Goal: Task Accomplishment & Management: Manage account settings

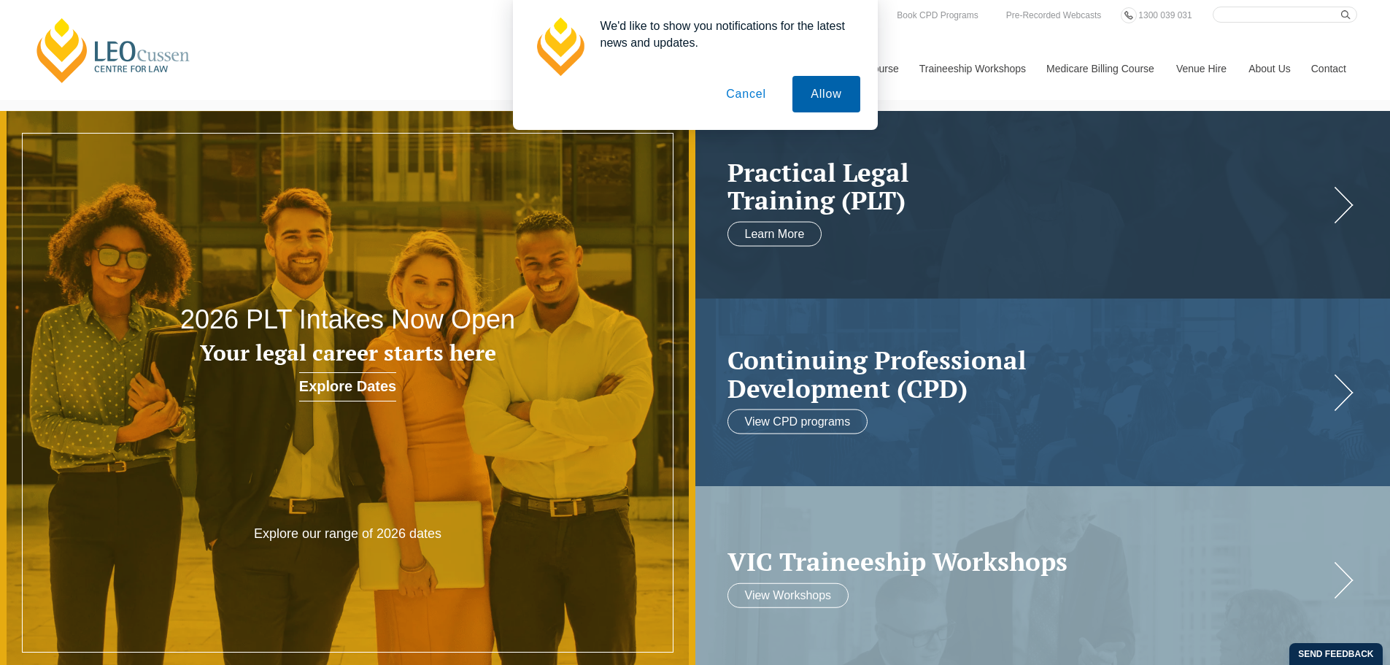
click at [839, 100] on button "Allow" at bounding box center [826, 94] width 67 height 36
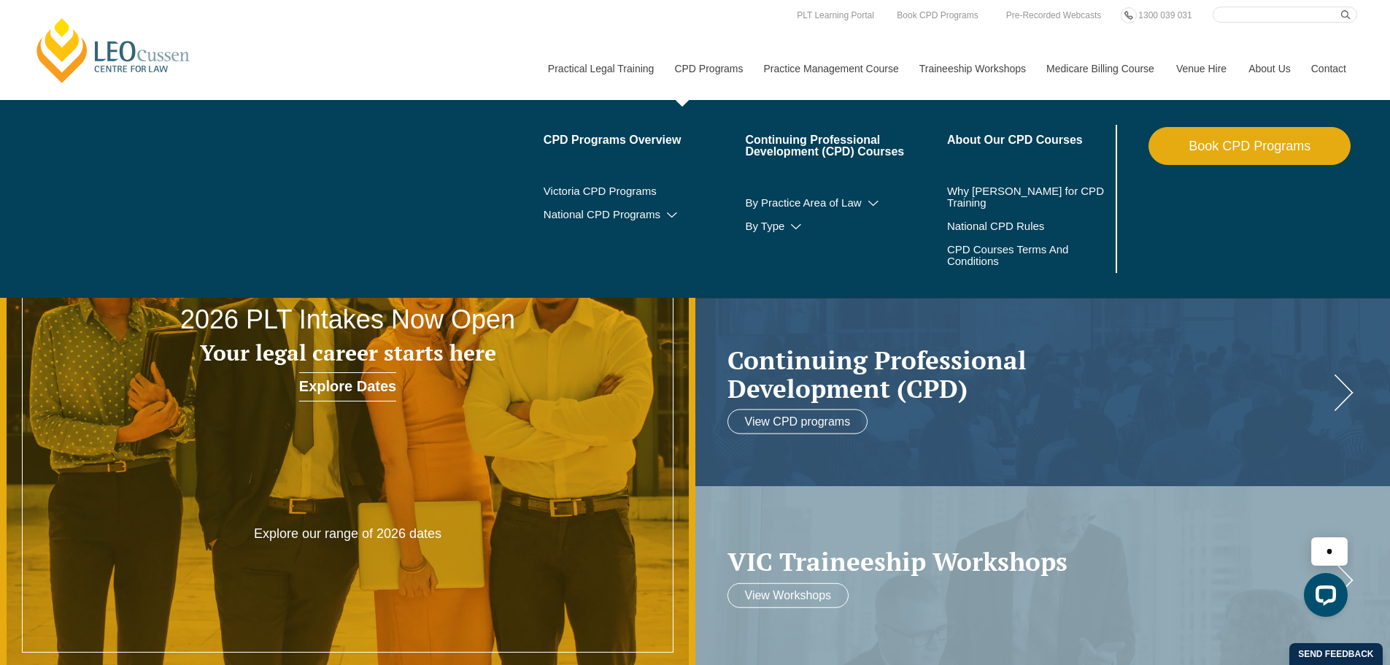
click at [743, 77] on link "CPD Programs" at bounding box center [707, 68] width 89 height 63
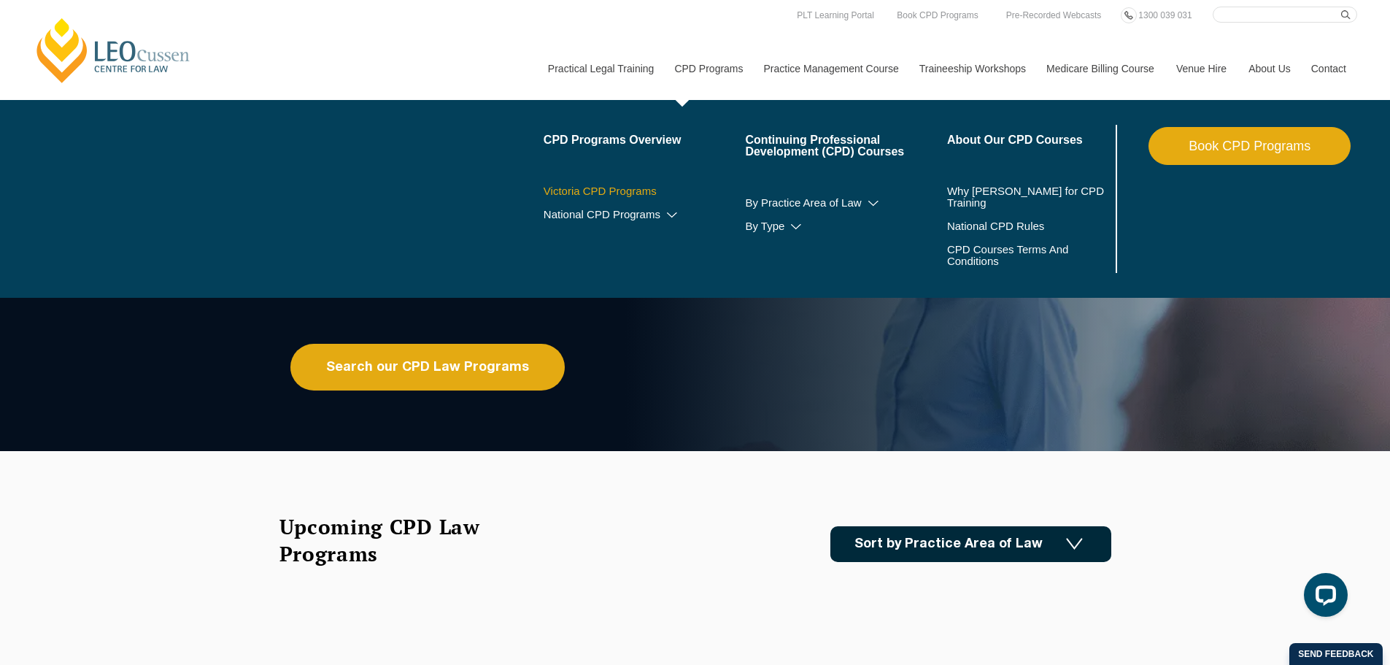
click at [655, 190] on link "Victoria CPD Programs" at bounding box center [645, 191] width 202 height 12
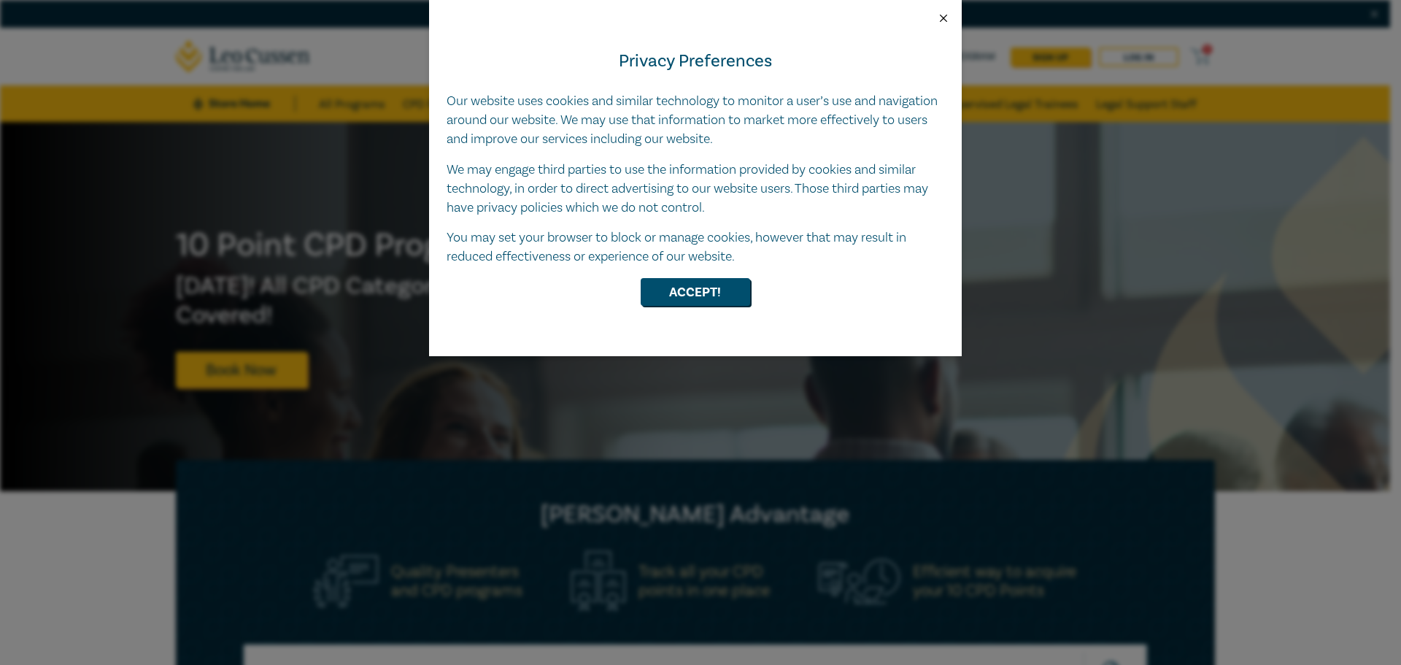
click at [939, 18] on button "Close" at bounding box center [943, 18] width 13 height 13
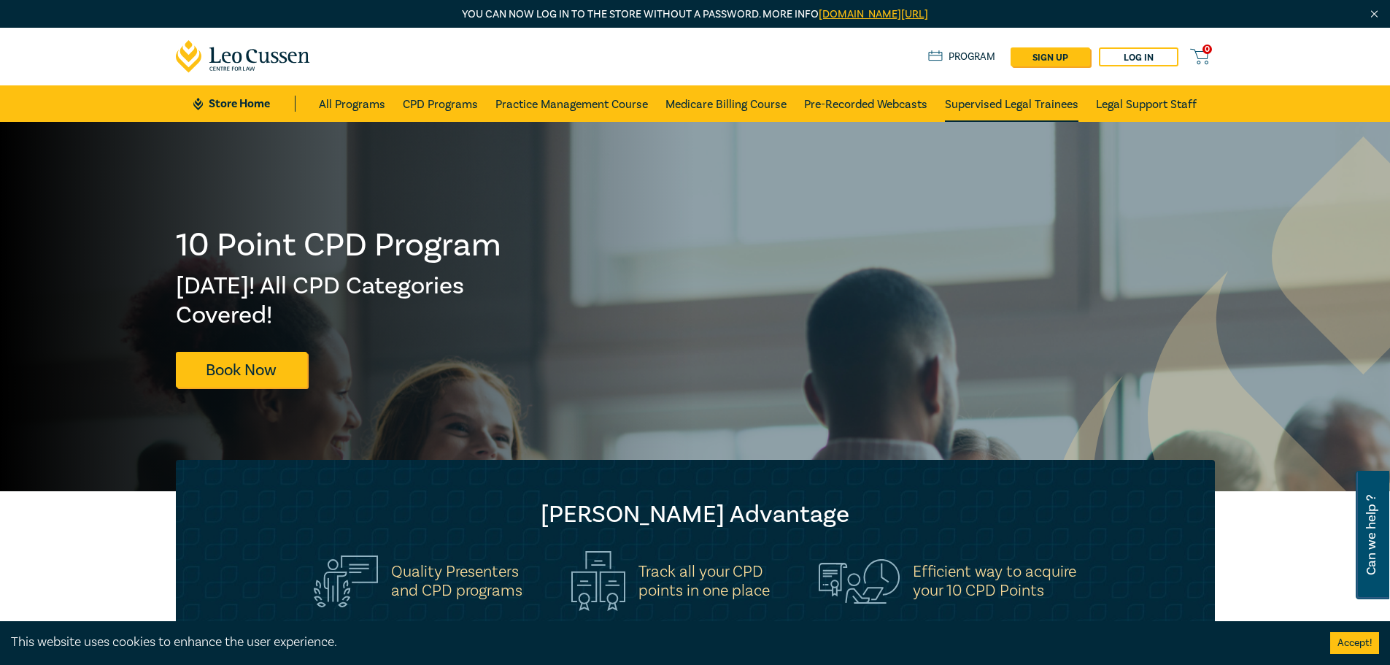
drag, startPoint x: 1129, startPoint y: 61, endPoint x: 1044, endPoint y: 116, distance: 101.4
click at [1044, 122] on nav "0 $ NaN Store Home About us Program sign up Log in 0 Store Home All Programs CP…" at bounding box center [695, 75] width 1390 height 94
click at [1043, 50] on link "sign up" at bounding box center [1051, 56] width 80 height 19
select select "AU"
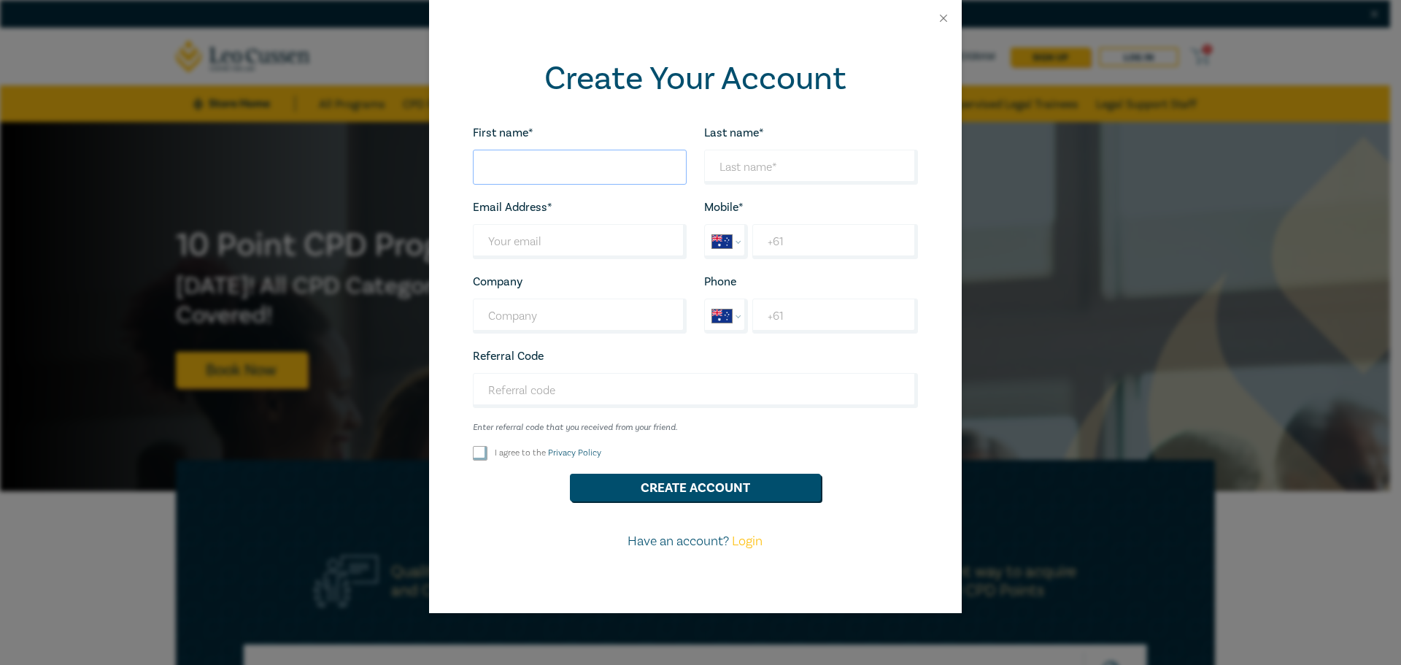
click at [578, 172] on input "First name*" at bounding box center [580, 167] width 214 height 35
type input "H"
type input "Grace"
type input "Prigg"
type input "gkp@maddenslawyers.com.au"
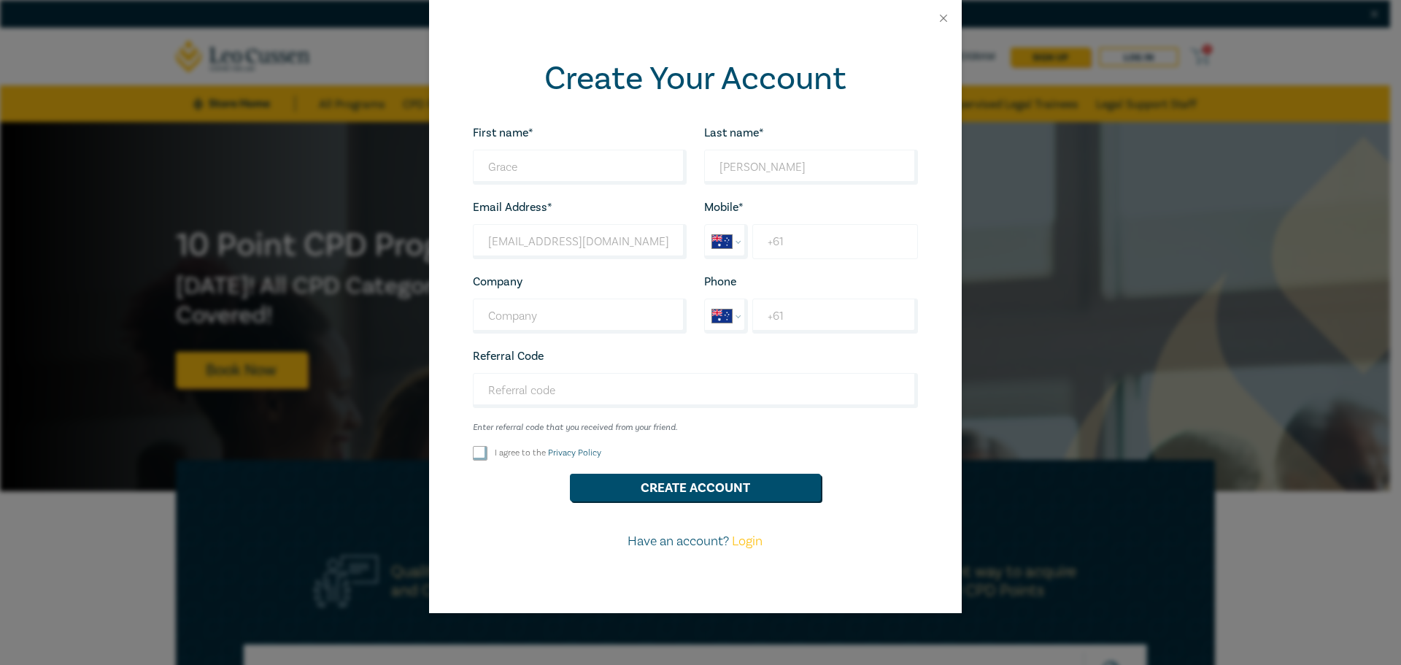
click at [823, 241] on input "+61" at bounding box center [834, 241] width 165 height 35
type input "+61 0490 158 548"
type input "Maddens Lawyers"
click at [824, 318] on input "+61" at bounding box center [834, 316] width 165 height 35
type input "+61 55602000"
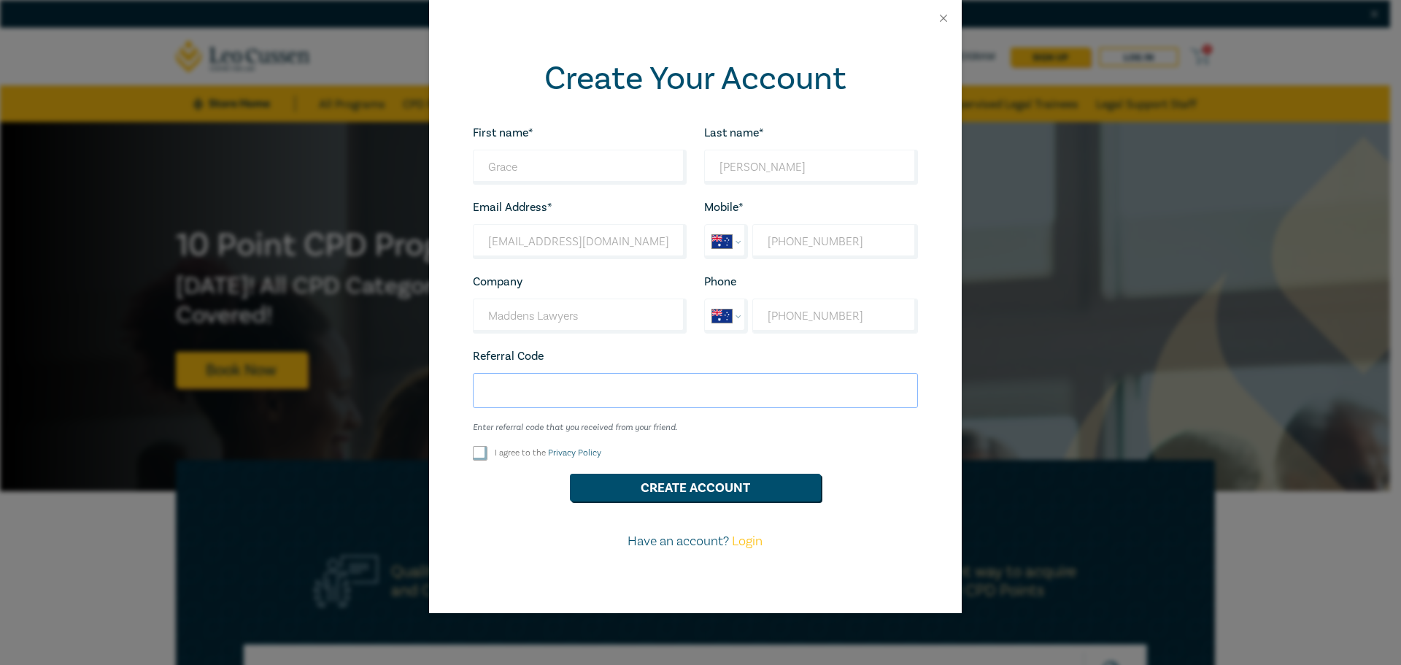
click at [530, 399] on input "Referral Code" at bounding box center [695, 390] width 445 height 35
click at [488, 460] on div "I agree to the Privacy Policy" at bounding box center [580, 453] width 214 height 15
click at [477, 459] on input "I agree to the Privacy Policy" at bounding box center [480, 453] width 15 height 15
checkbox input "true"
click at [656, 488] on button "Create Account" at bounding box center [695, 488] width 251 height 28
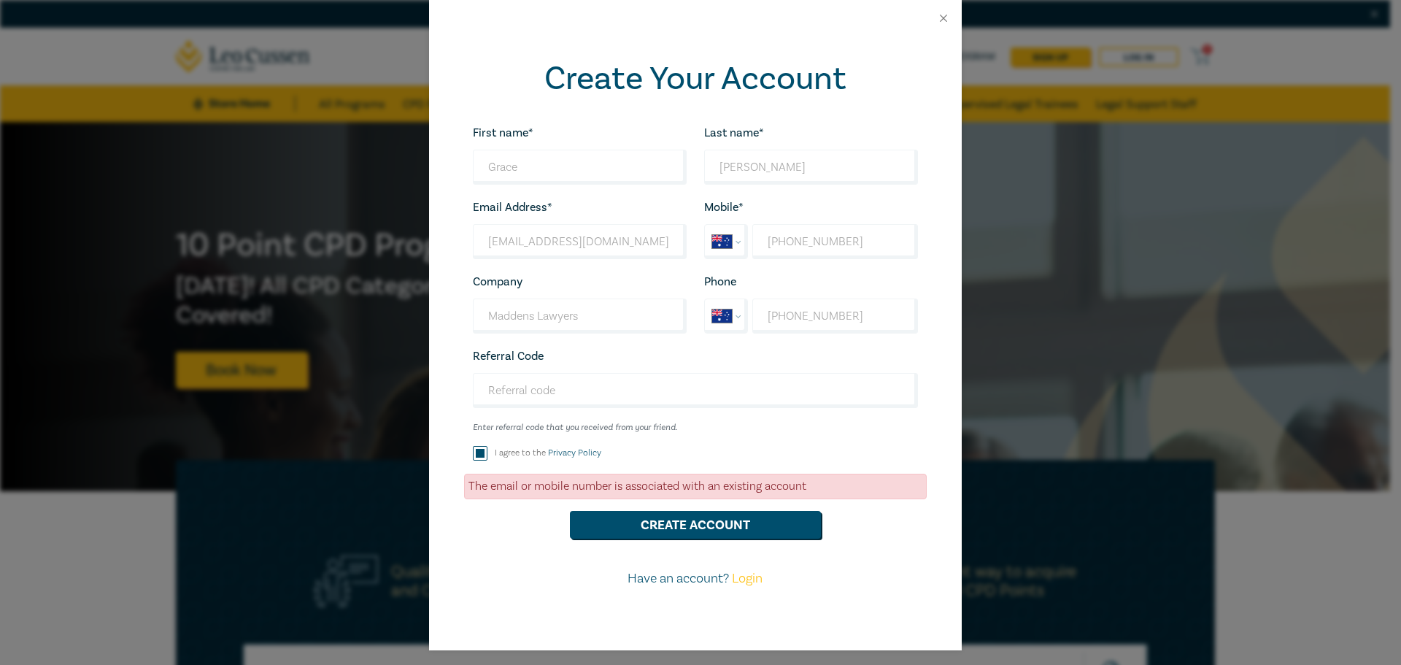
click at [933, 26] on div at bounding box center [695, 18] width 533 height 36
click at [937, 14] on button "Close" at bounding box center [943, 18] width 13 height 13
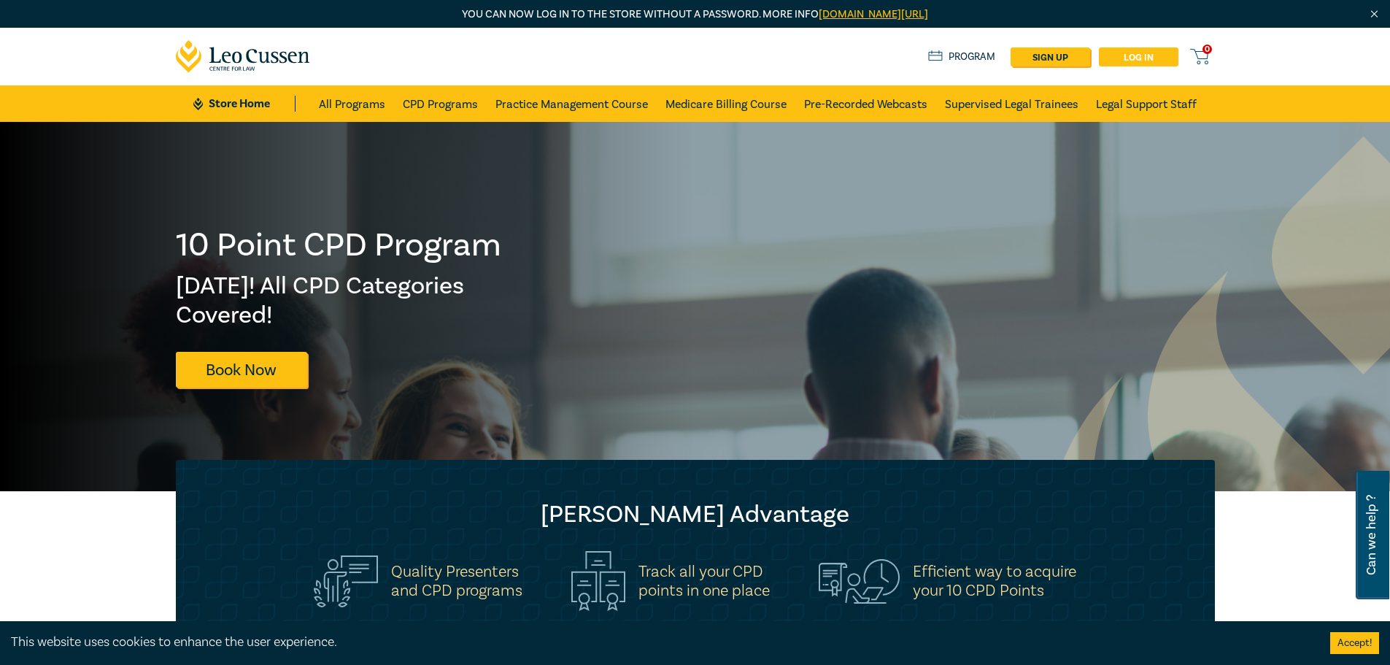
click at [1113, 61] on link "Log in" at bounding box center [1139, 56] width 80 height 19
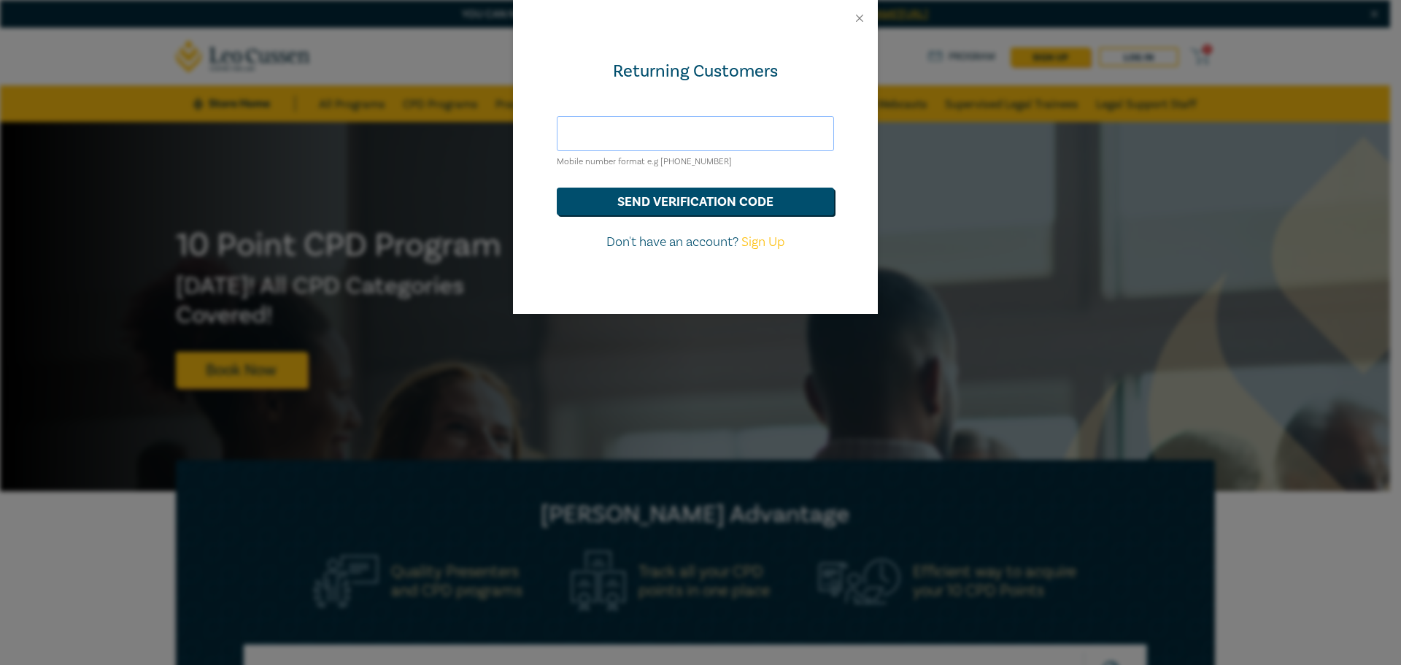
click at [699, 136] on input "text" at bounding box center [695, 133] width 277 height 35
type input "[EMAIL_ADDRESS][DOMAIN_NAME]"
click at [715, 207] on button "send verification code" at bounding box center [695, 202] width 277 height 28
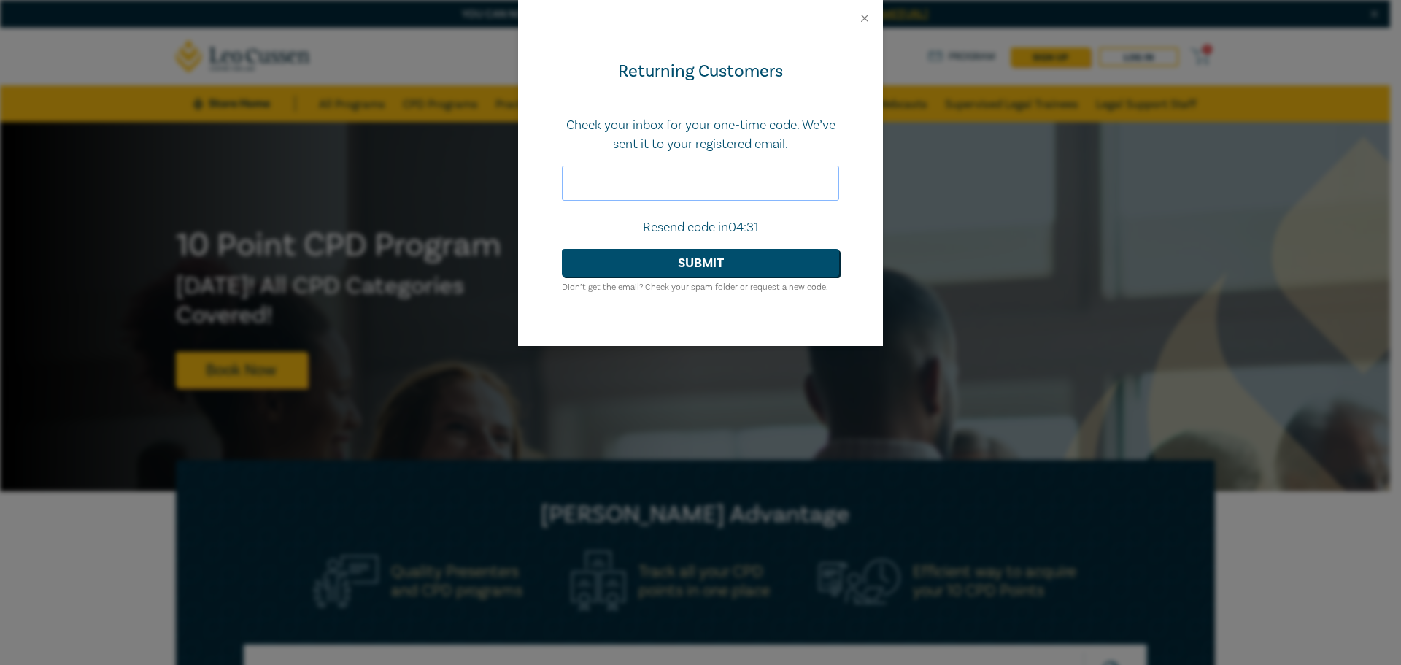
click at [728, 185] on input "text" at bounding box center [700, 183] width 277 height 35
type input "624388"
click at [682, 257] on button "Submit" at bounding box center [700, 263] width 277 height 28
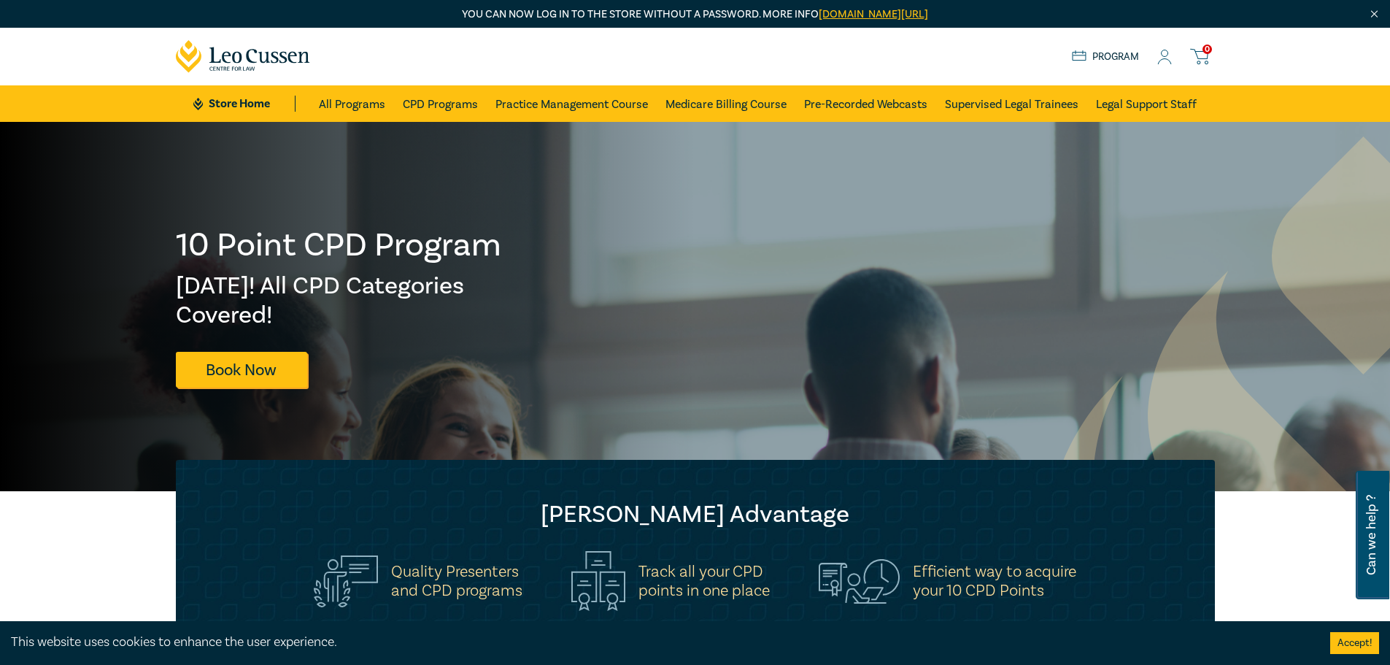
click at [1158, 50] on icon at bounding box center [1165, 57] width 15 height 15
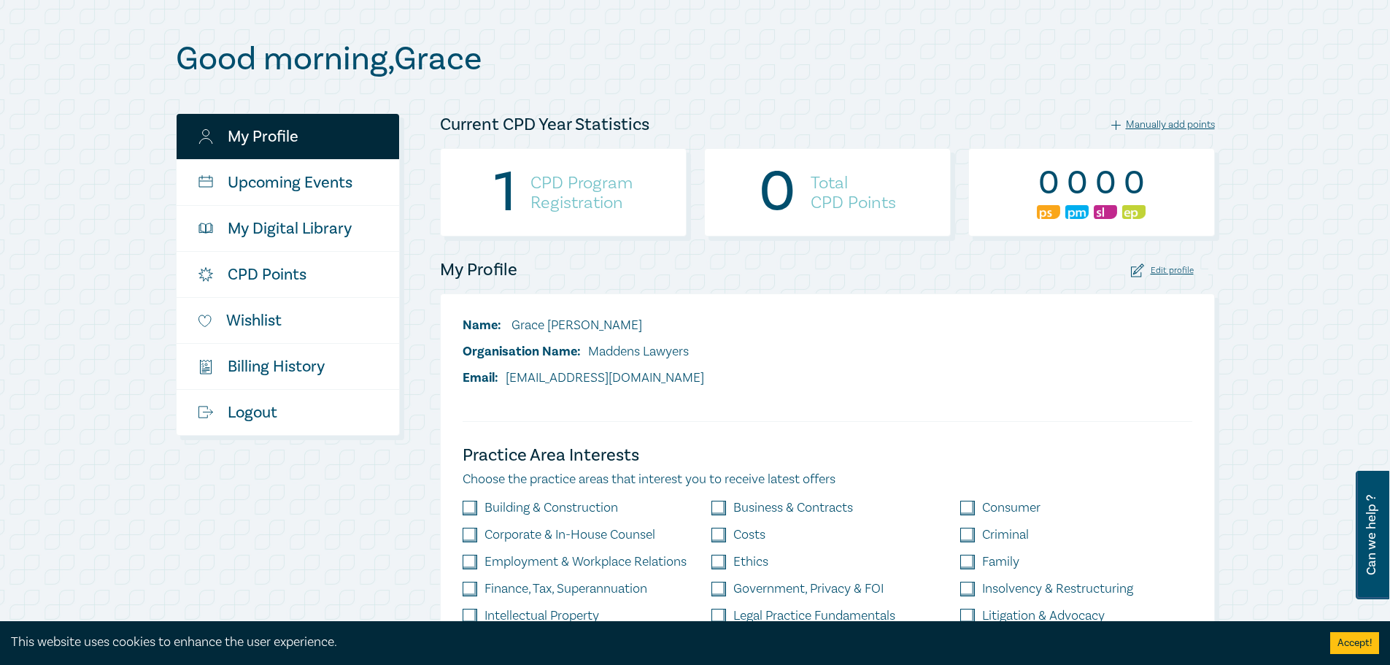
scroll to position [219, 0]
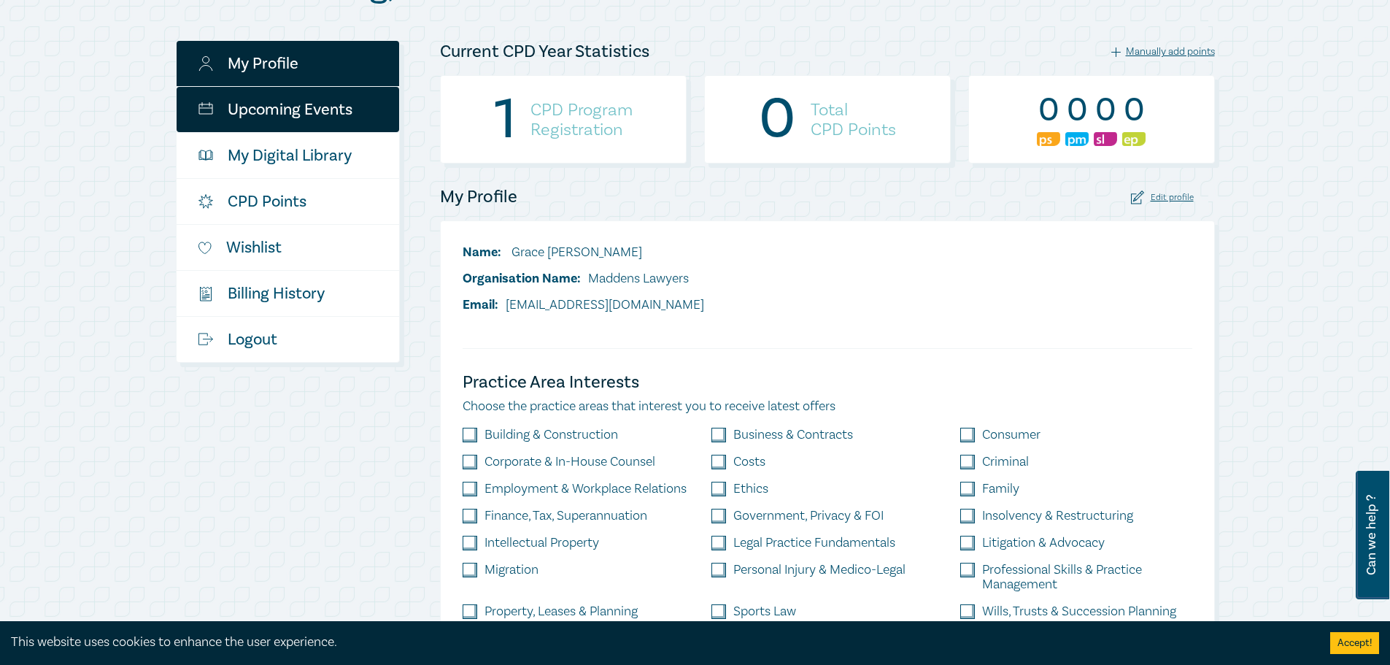
click at [306, 115] on link "Upcoming Events" at bounding box center [288, 109] width 223 height 45
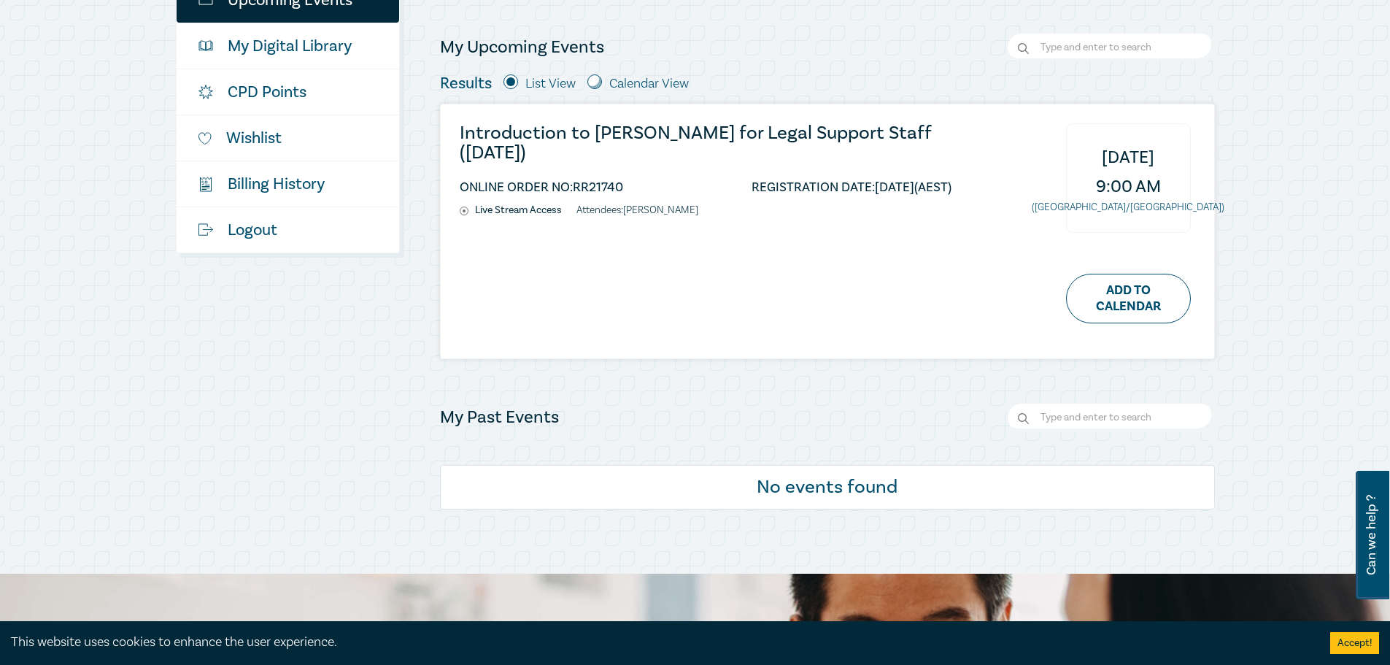
scroll to position [219, 0]
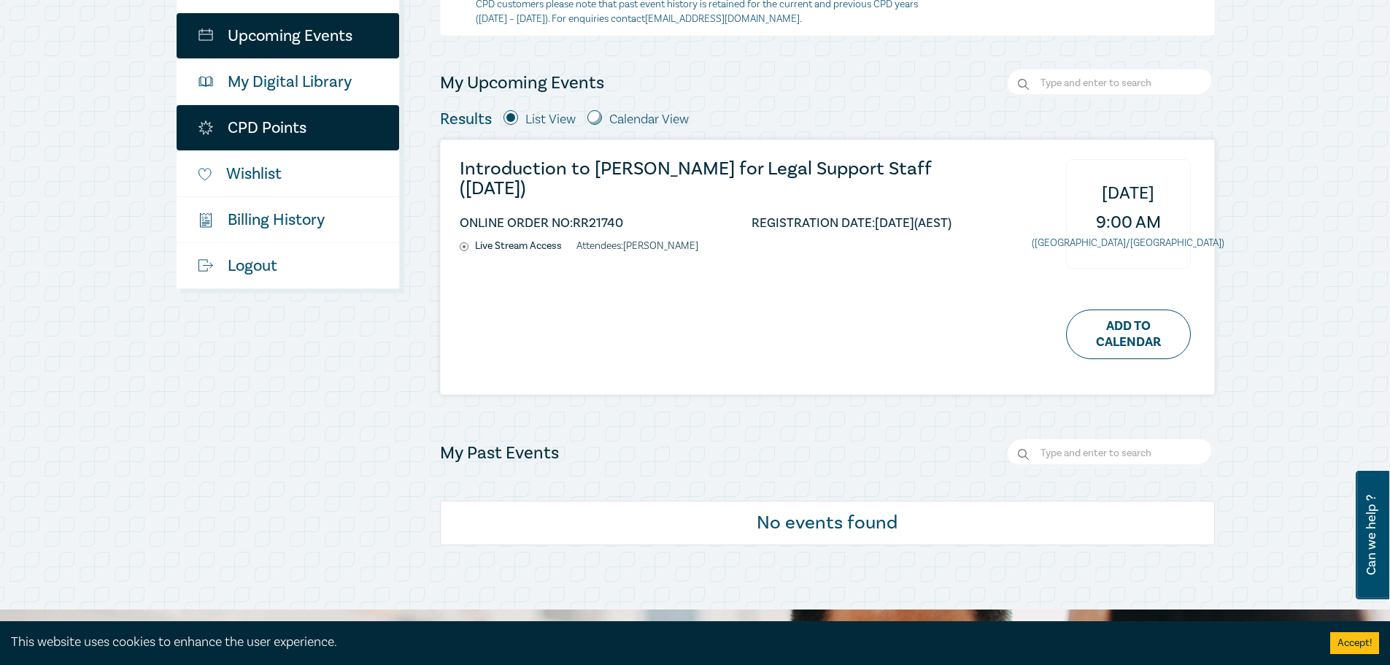
click at [312, 141] on link "CPD Points" at bounding box center [288, 127] width 223 height 45
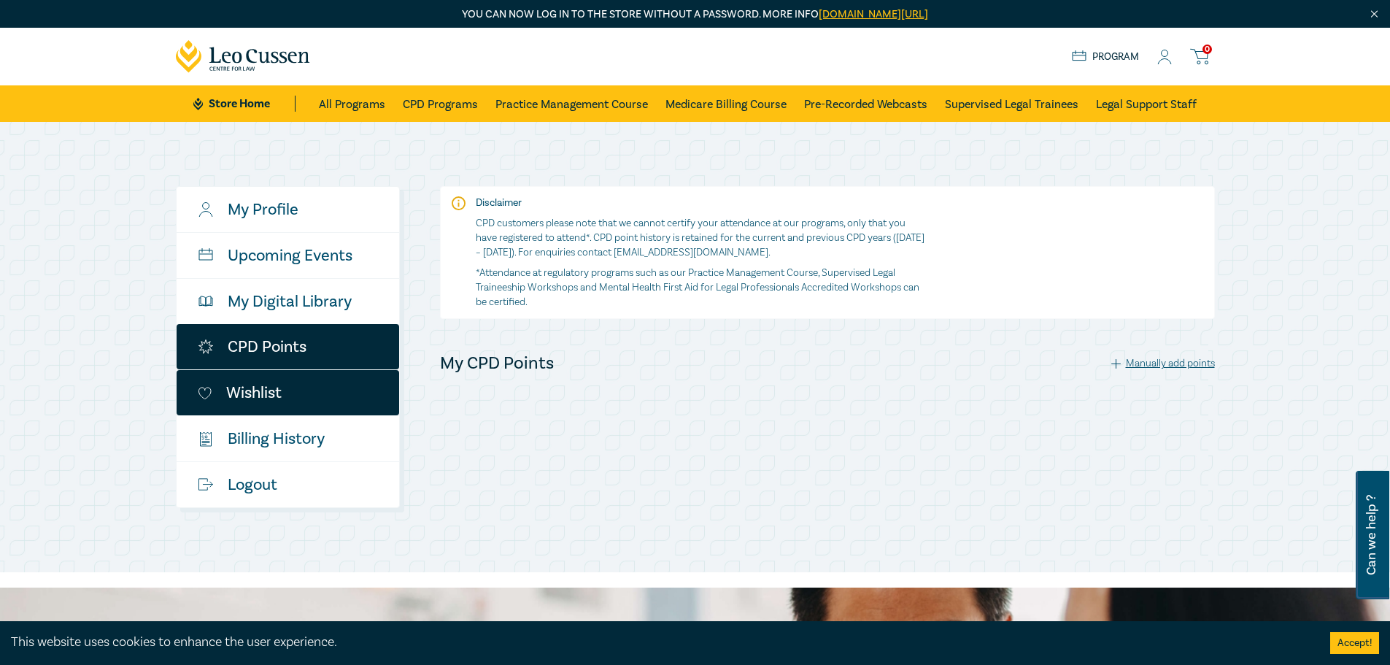
click at [312, 392] on link "Wishlist" at bounding box center [288, 392] width 223 height 45
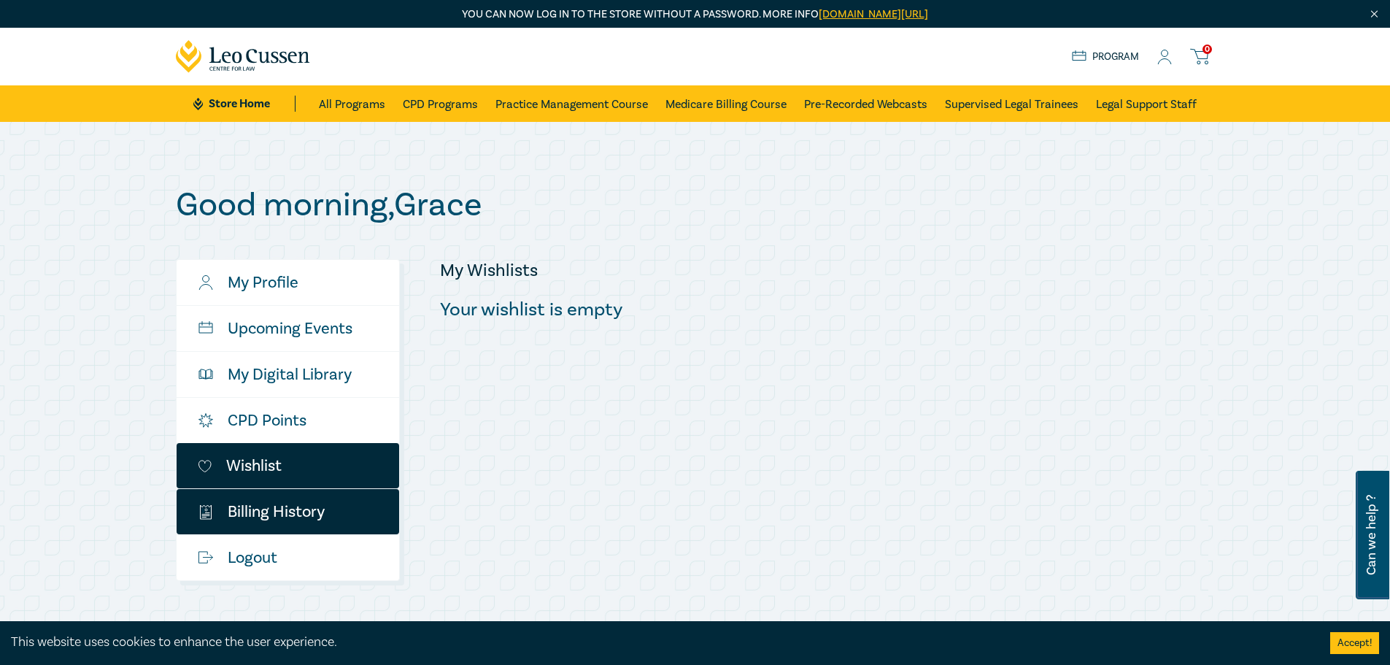
click at [332, 503] on link "$ Billing History" at bounding box center [288, 511] width 223 height 45
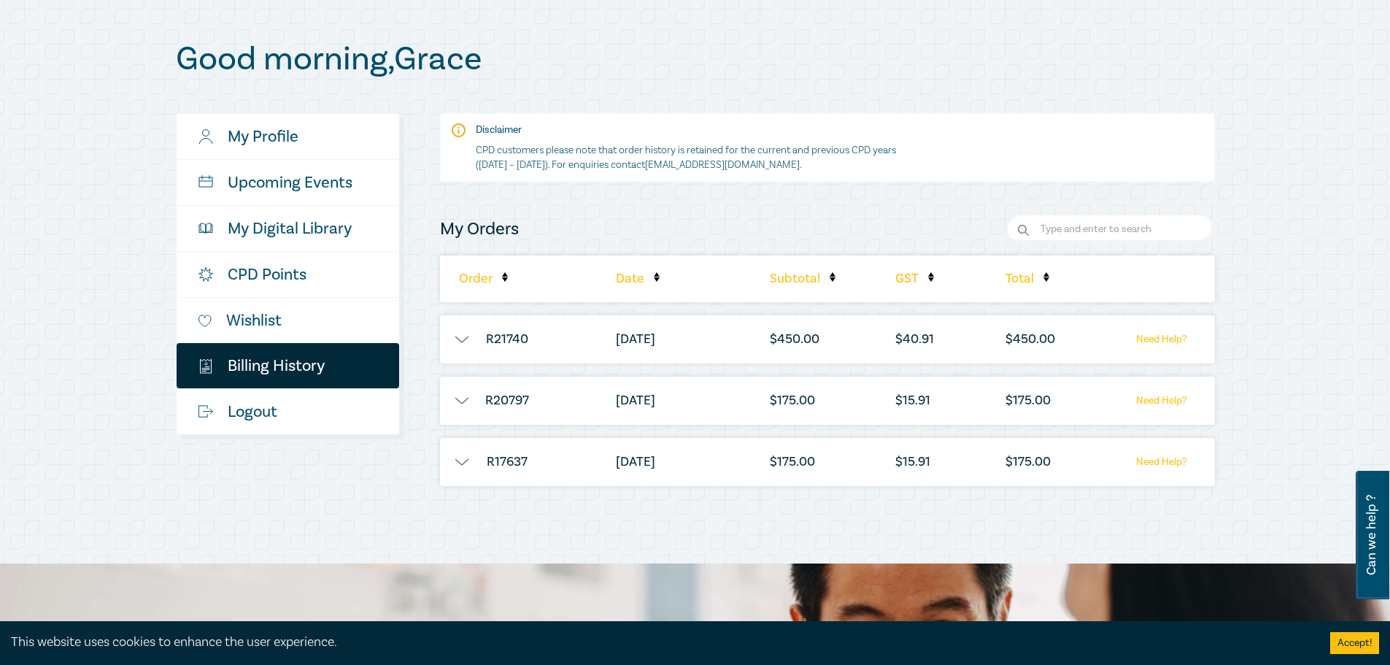
scroll to position [219, 0]
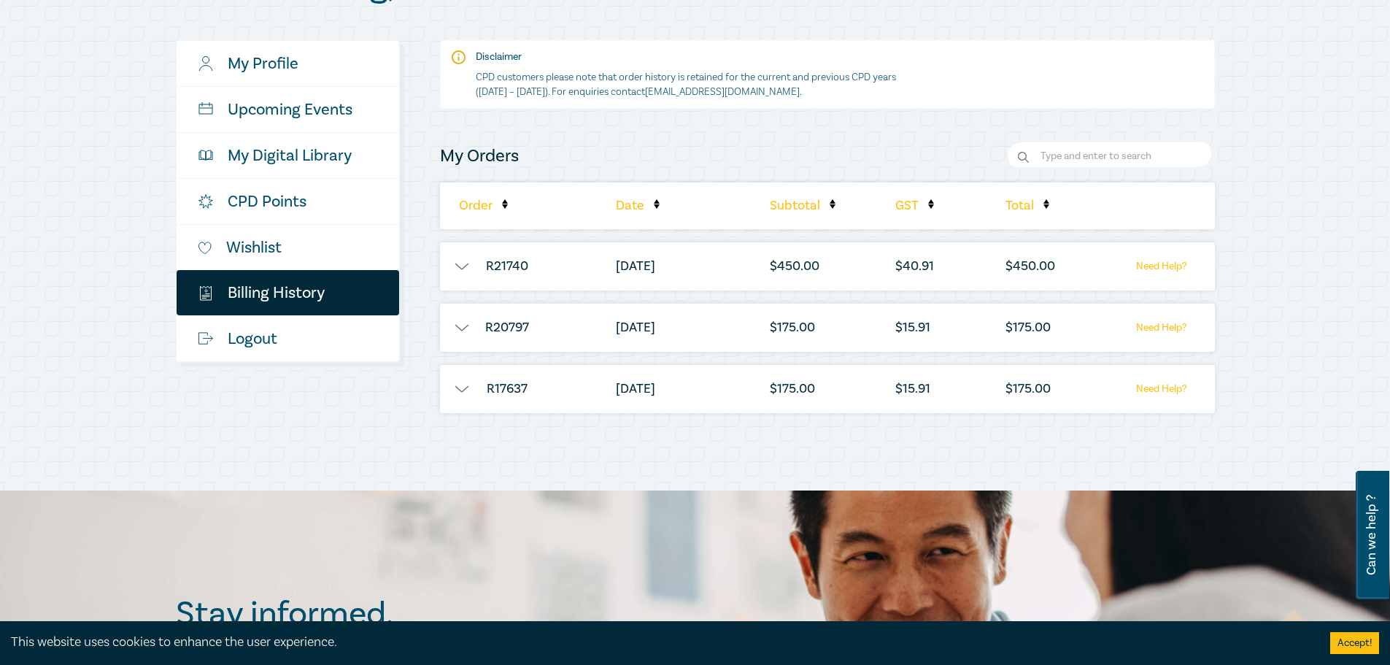
click at [624, 199] on li "Date" at bounding box center [669, 205] width 120 height 47
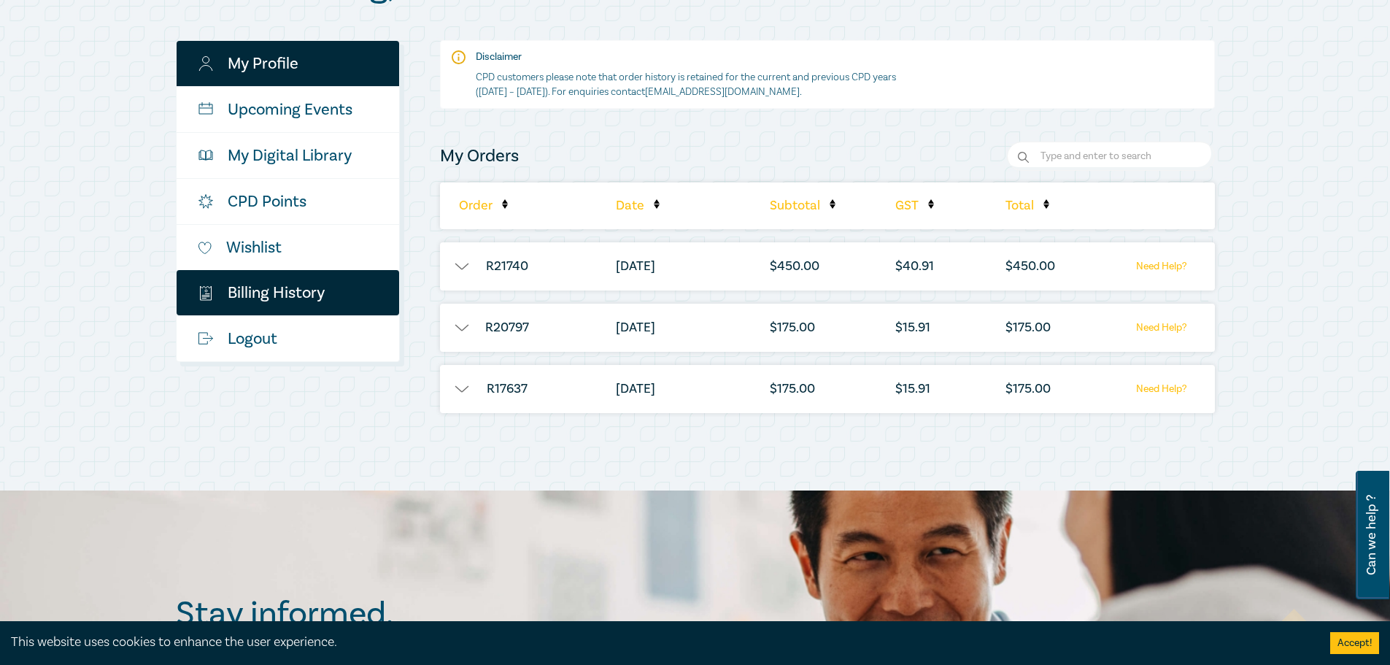
click at [317, 74] on link "My Profile" at bounding box center [288, 63] width 223 height 45
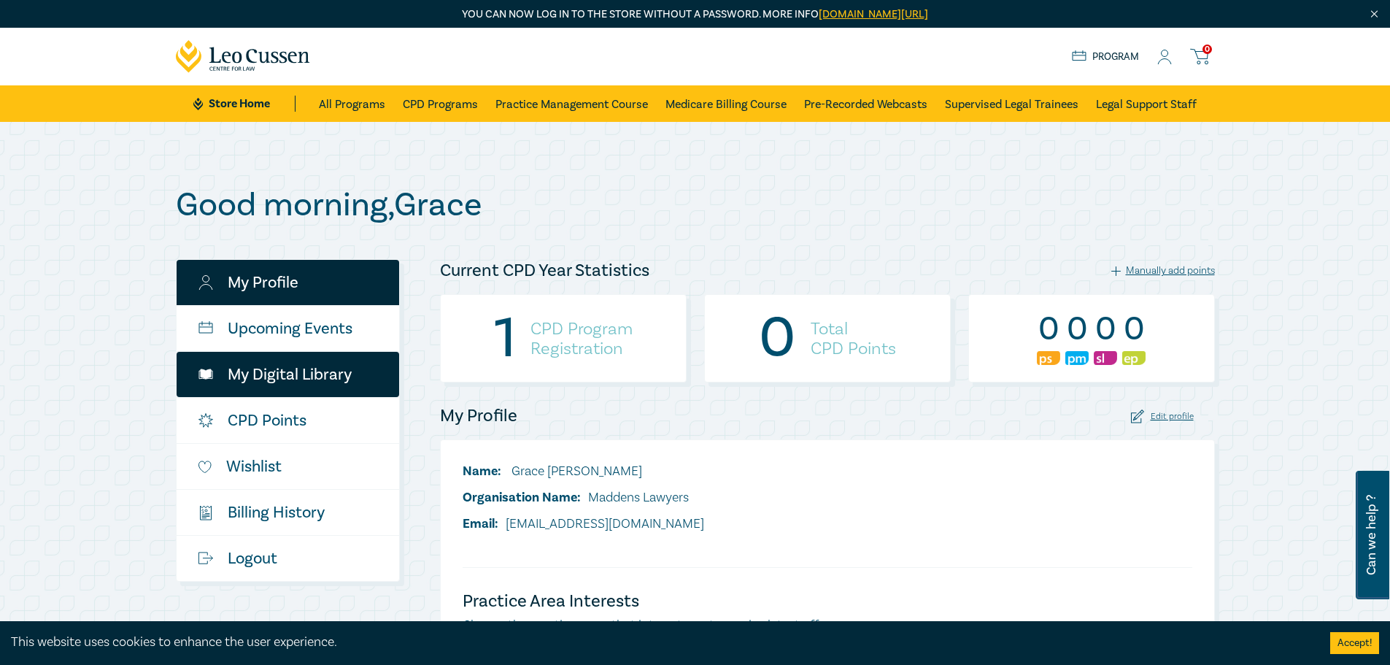
click at [313, 388] on link "My Digital Library" at bounding box center [288, 374] width 223 height 45
